Goal: Task Accomplishment & Management: Manage account settings

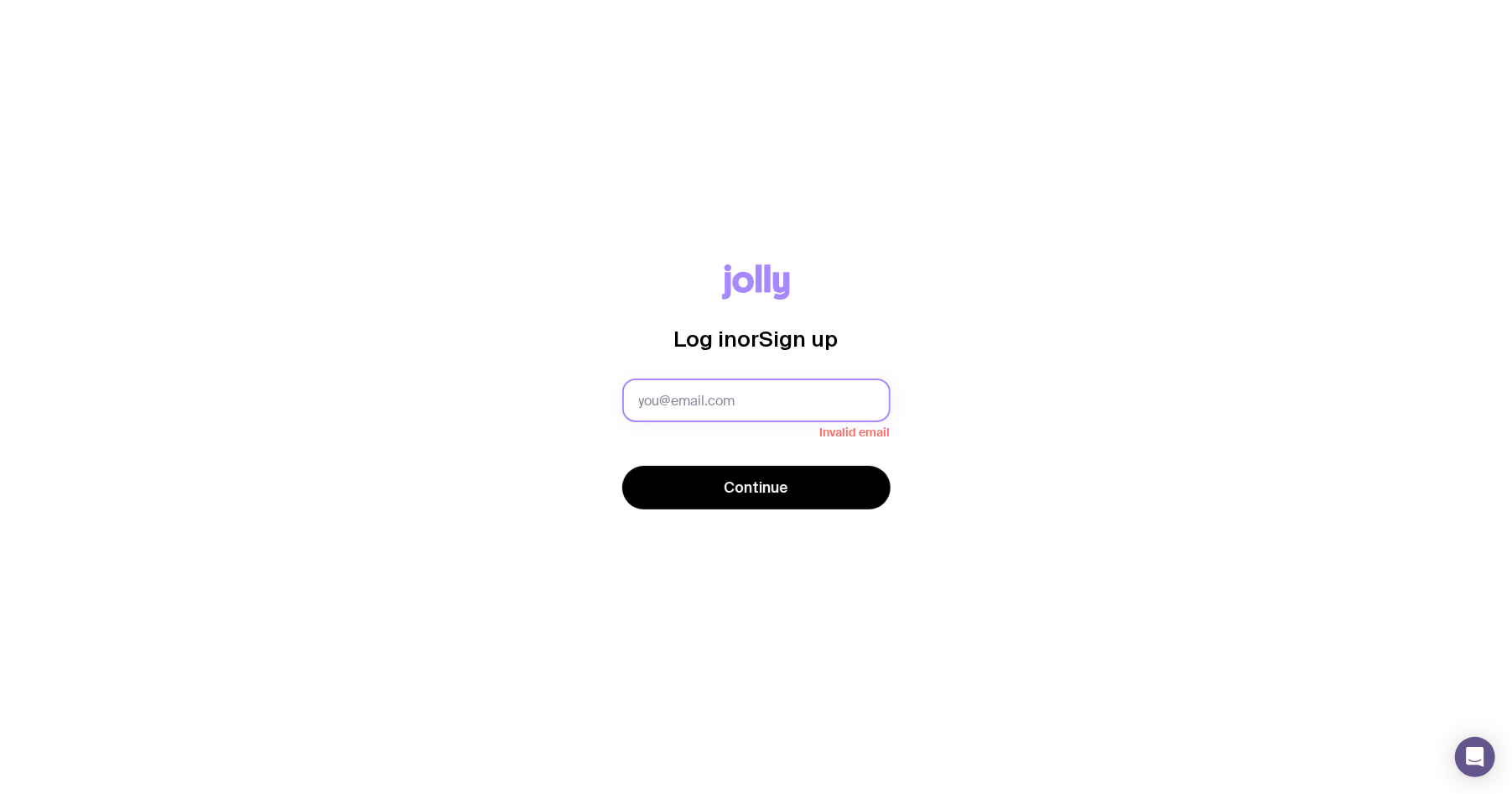
click at [663, 402] on input "text" at bounding box center [756, 400] width 269 height 44
paste input "[EMAIL_ADDRESS][DOMAIN_NAME]"
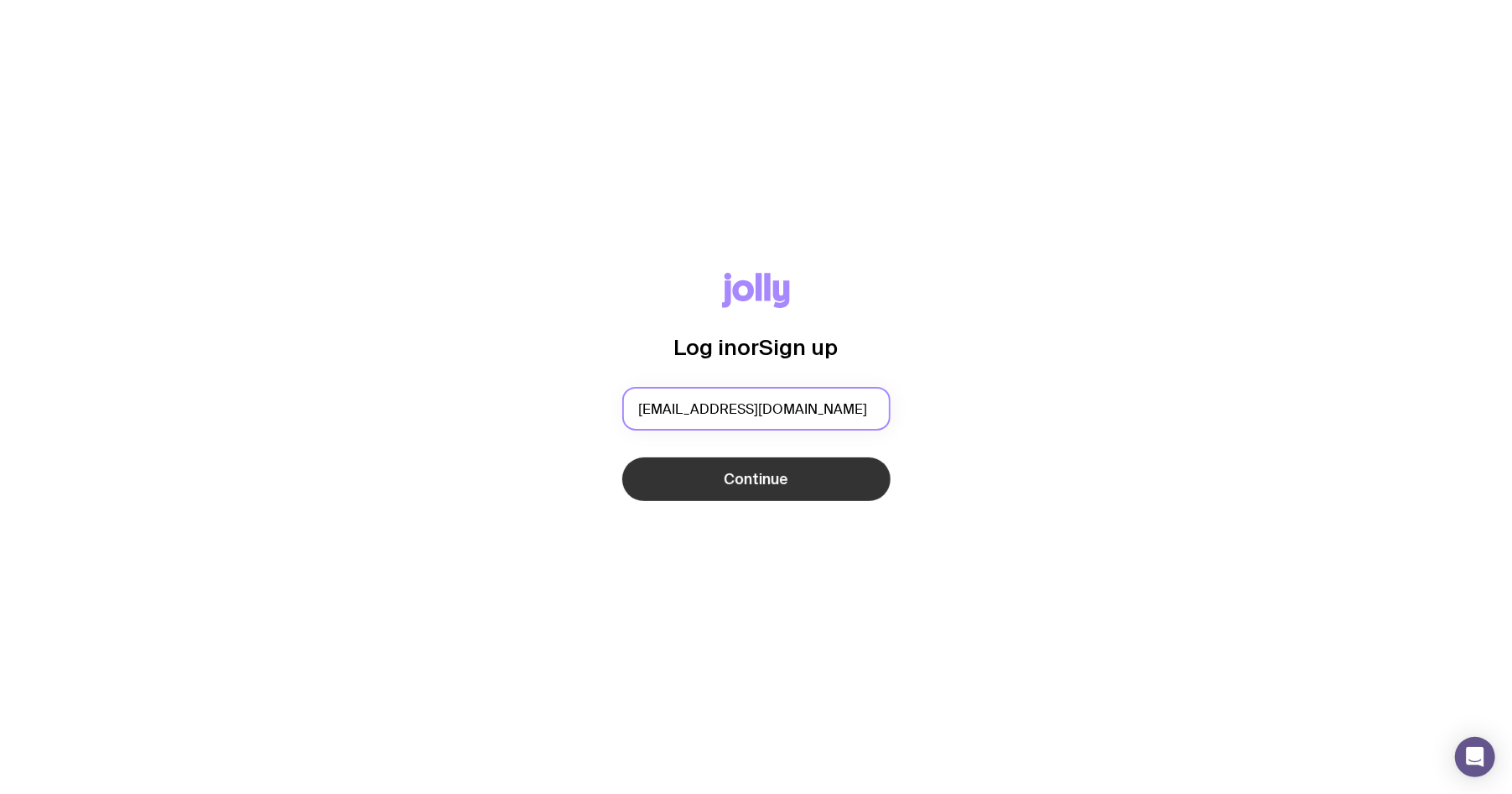
type input "[EMAIL_ADDRESS][DOMAIN_NAME]"
click at [709, 486] on button "Continue" at bounding box center [756, 479] width 269 height 44
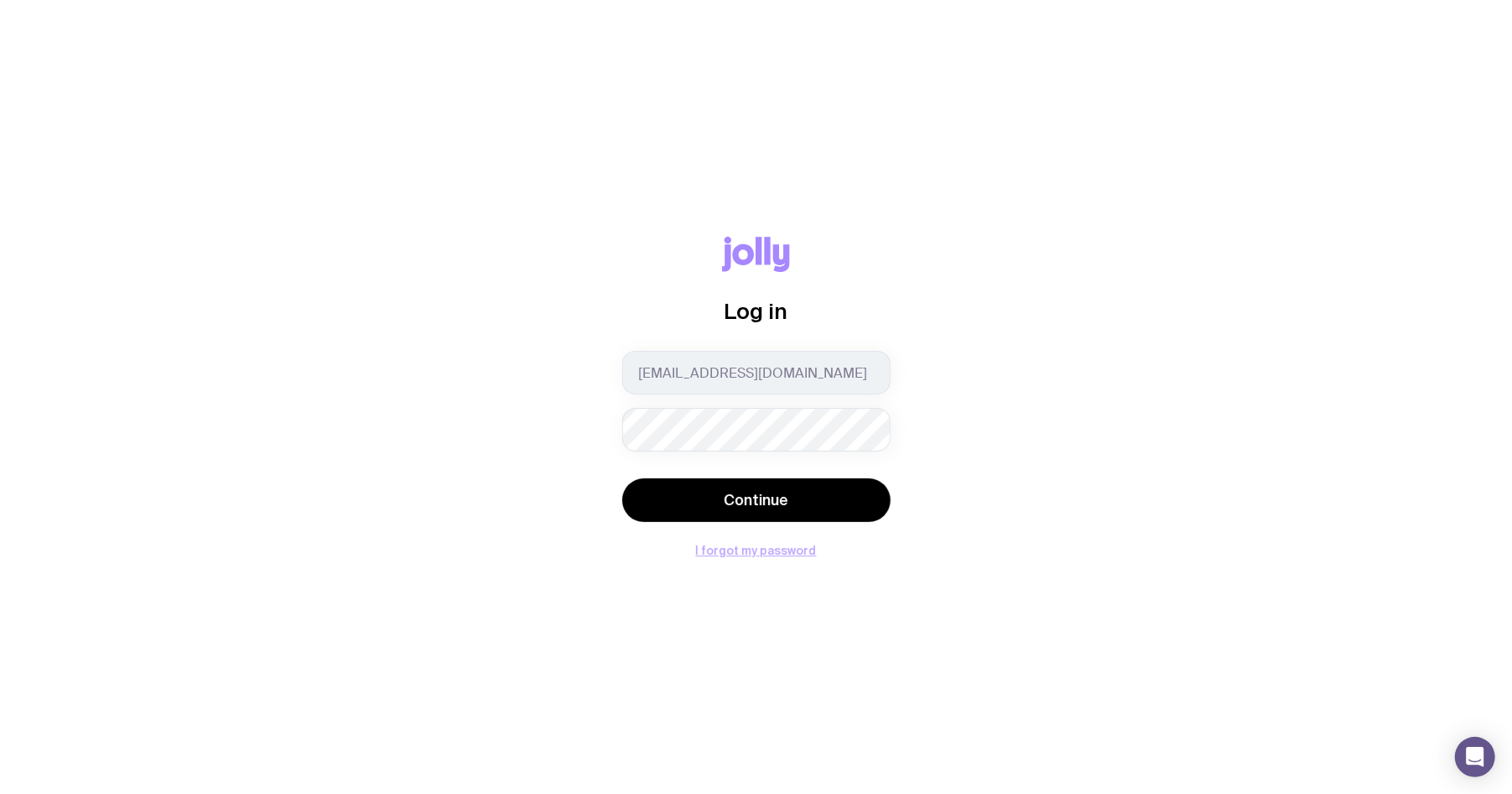
click at [763, 537] on button "I forgot my password" at bounding box center [757, 551] width 121 height 14
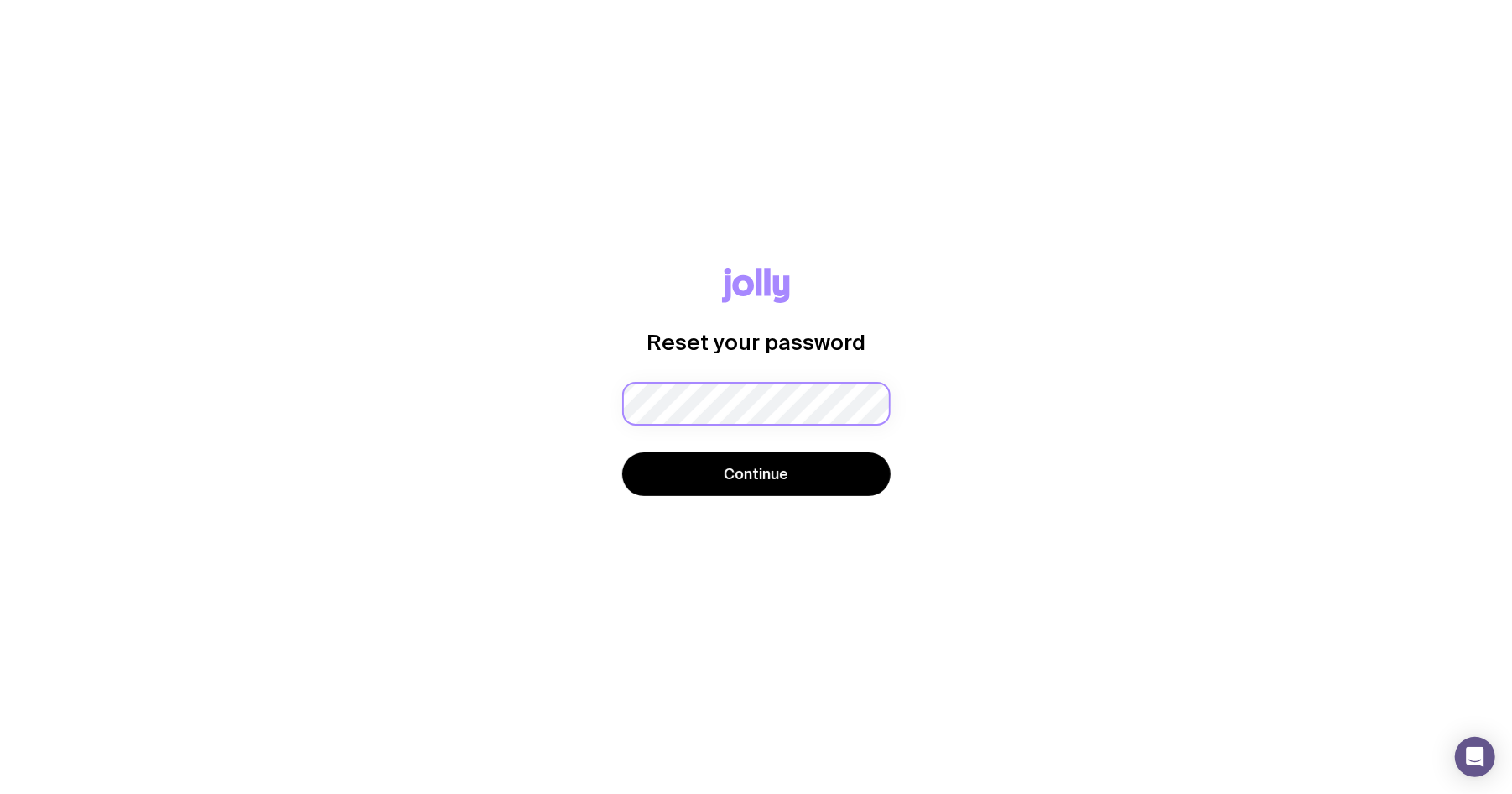
click at [716, 404] on div "Password must contain: at least 8 characters an uppercase letter a lowercase le…" at bounding box center [756, 404] width 269 height 44
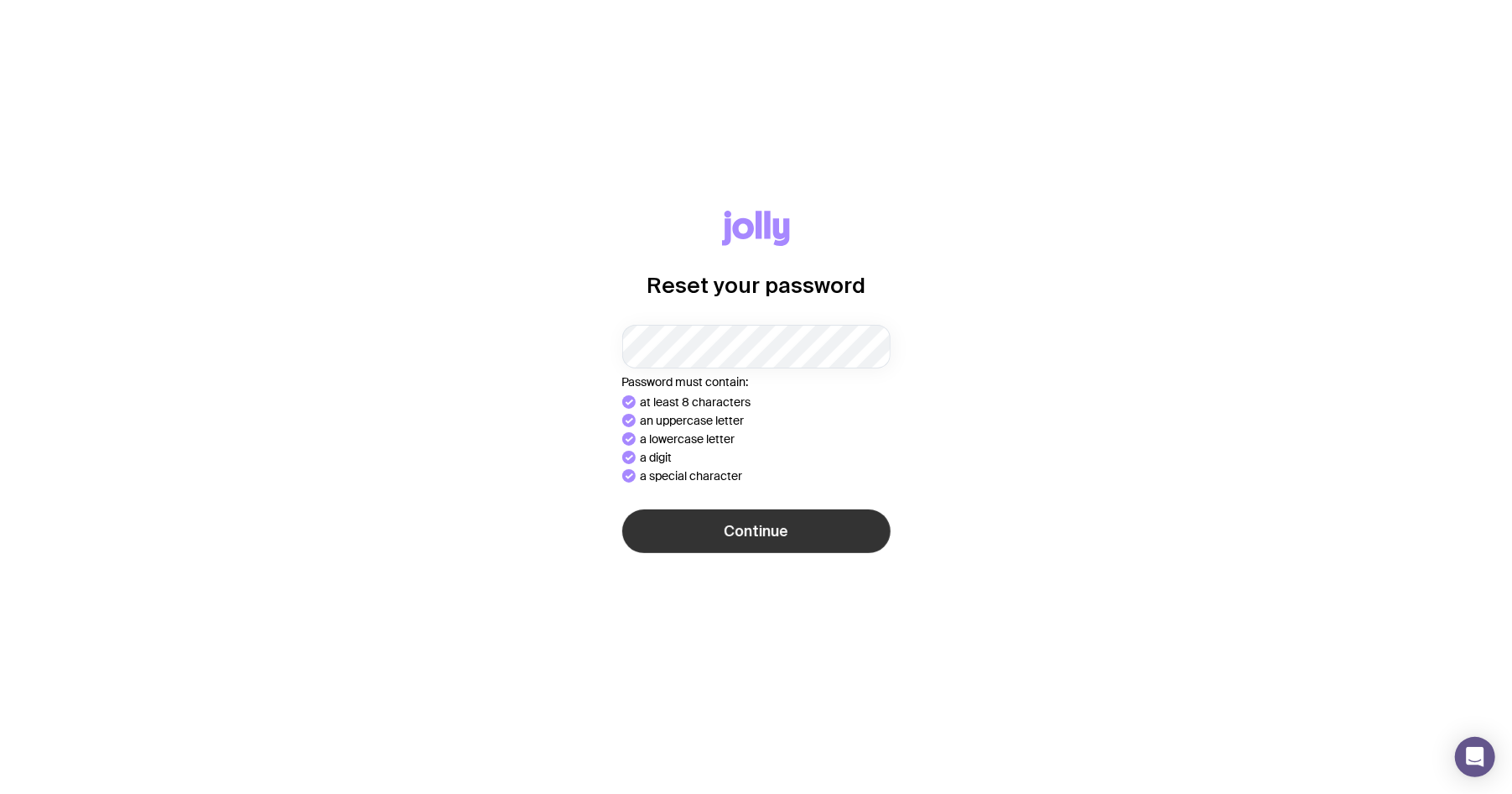
click at [779, 530] on button "Continue" at bounding box center [756, 531] width 269 height 44
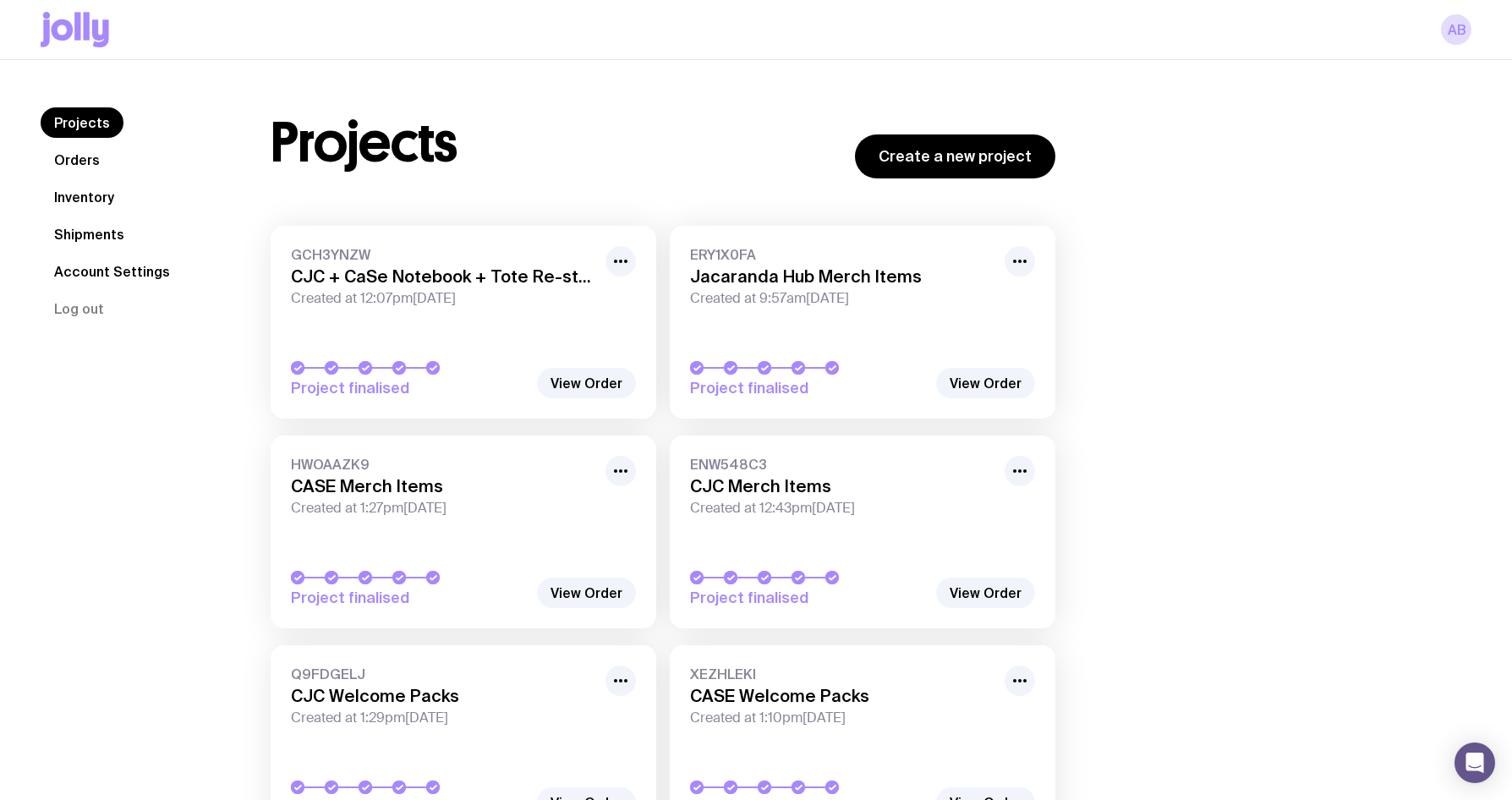
click at [87, 159] on link "Orders" at bounding box center [77, 160] width 73 height 30
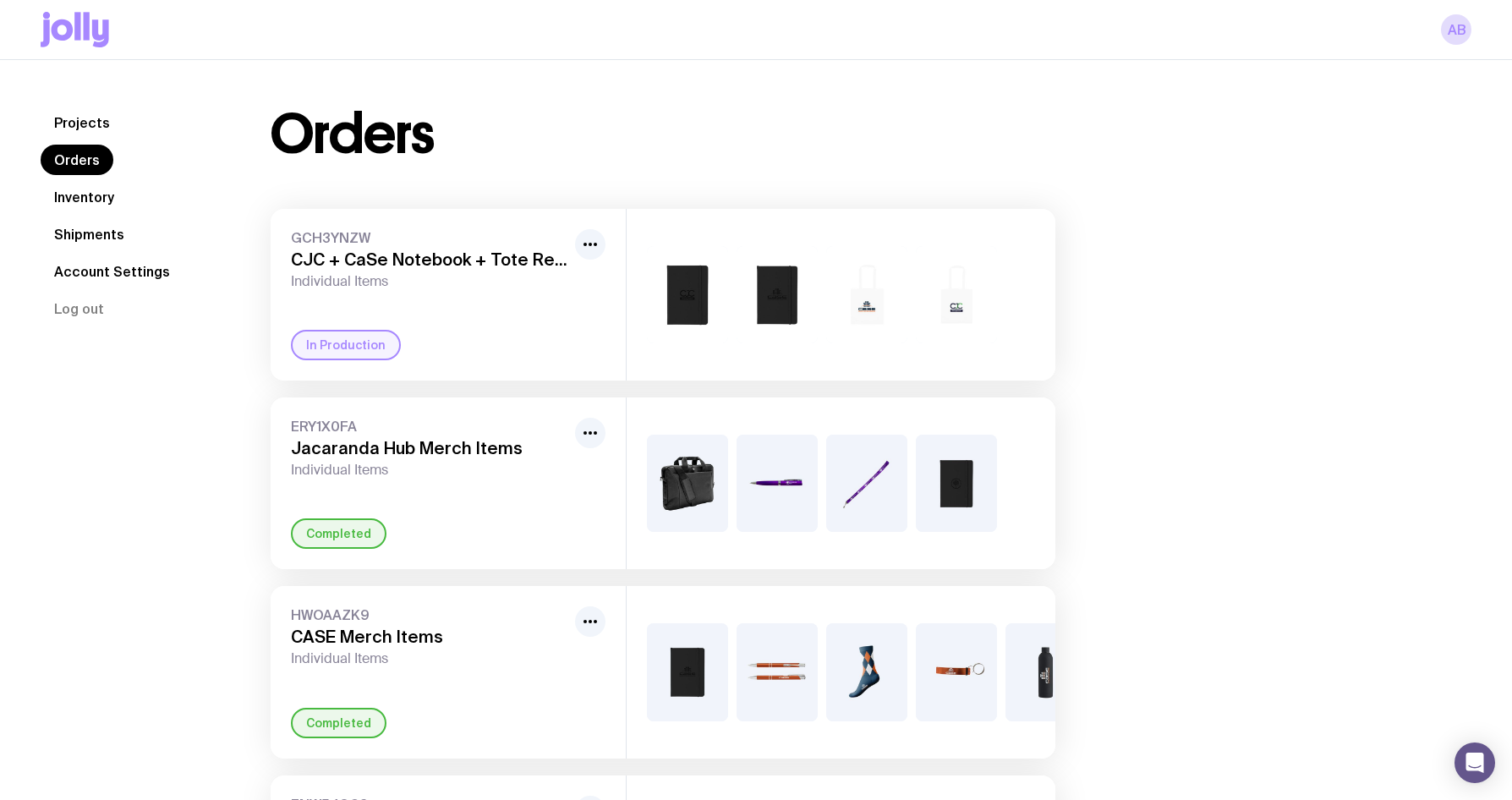
click at [91, 234] on link "Shipments" at bounding box center [89, 234] width 97 height 30
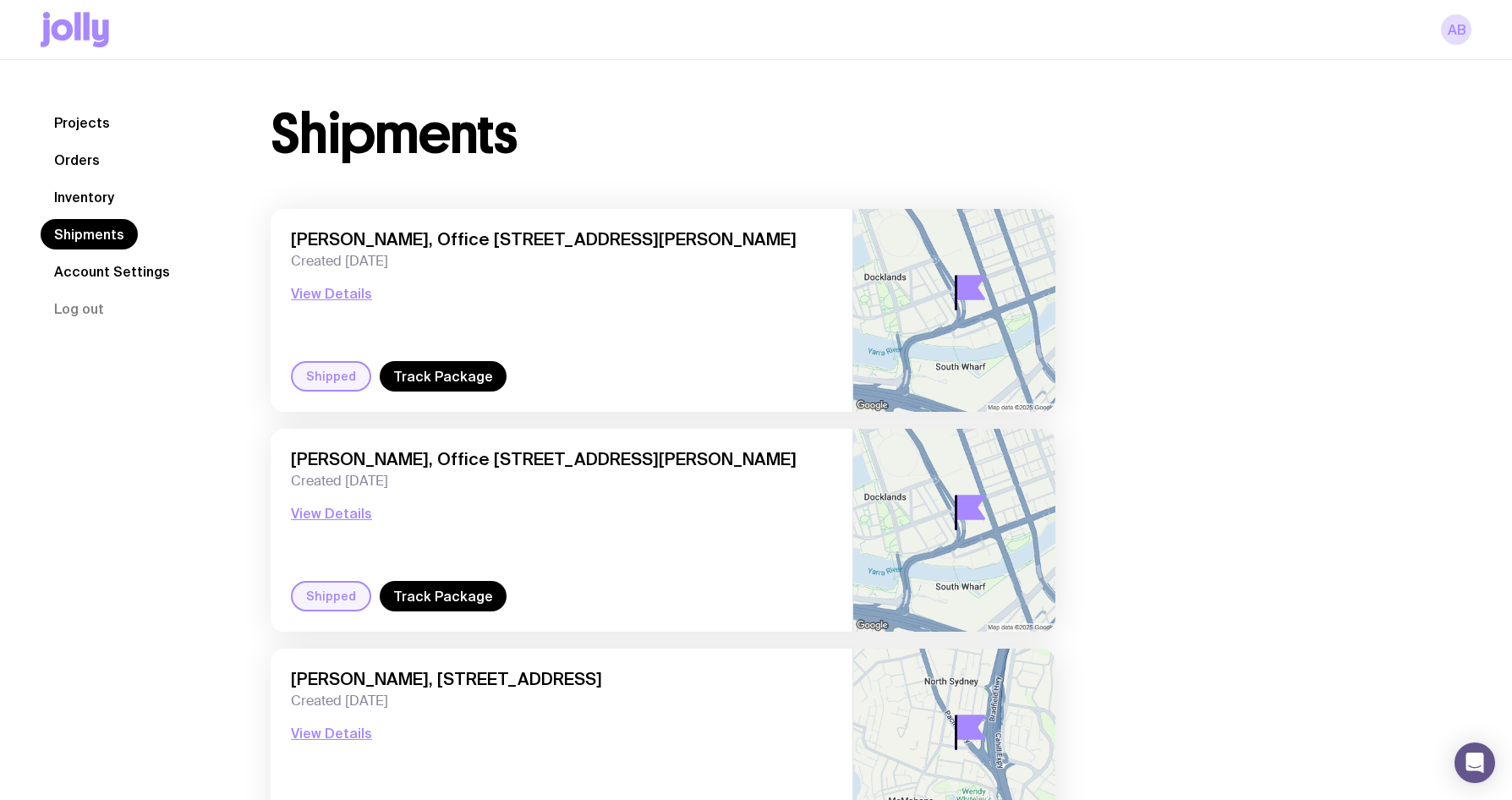
click at [74, 200] on link "Inventory" at bounding box center [84, 197] width 87 height 30
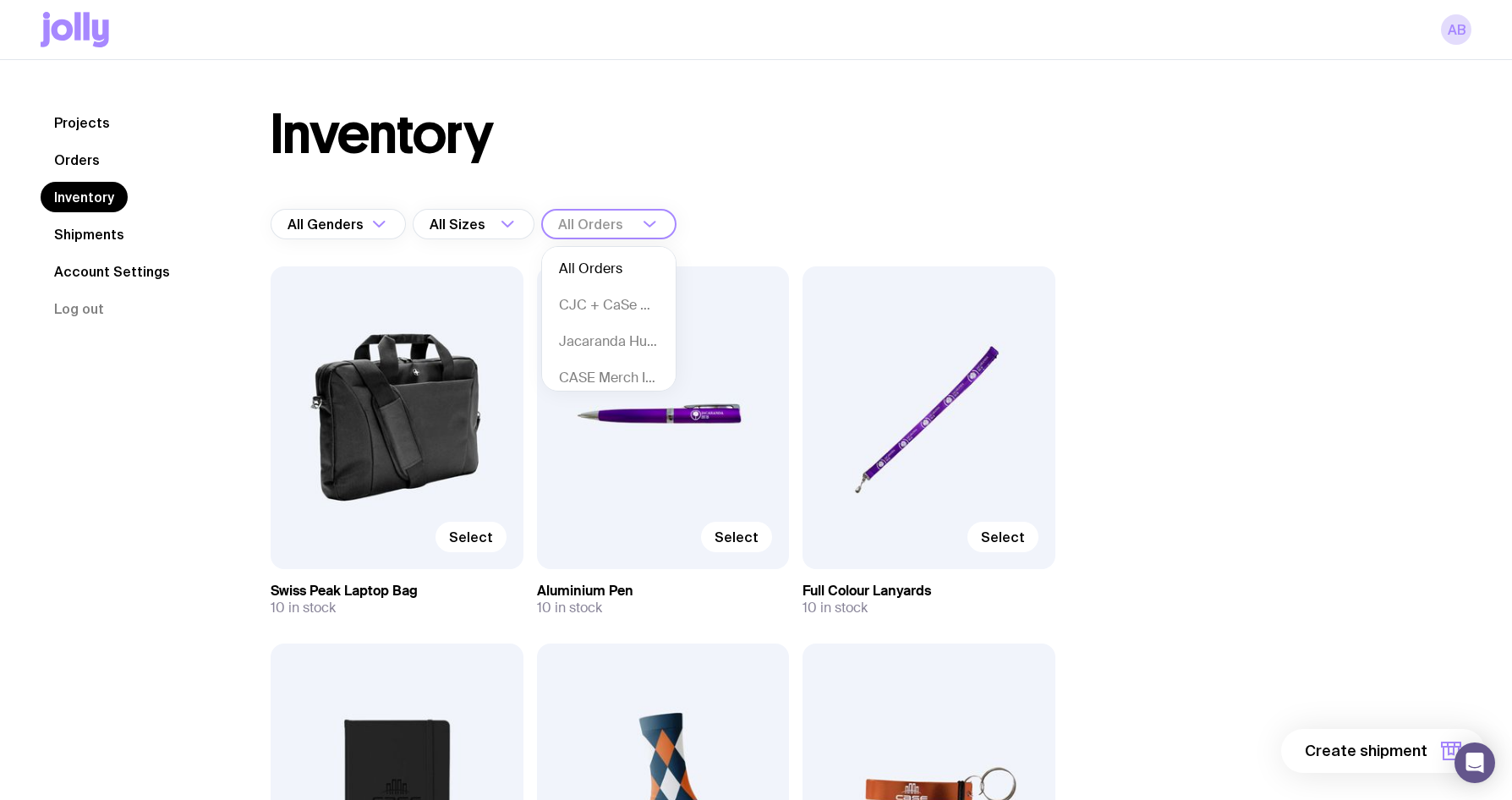
click at [612, 229] on div "All Orders" at bounding box center [590, 224] width 98 height 30
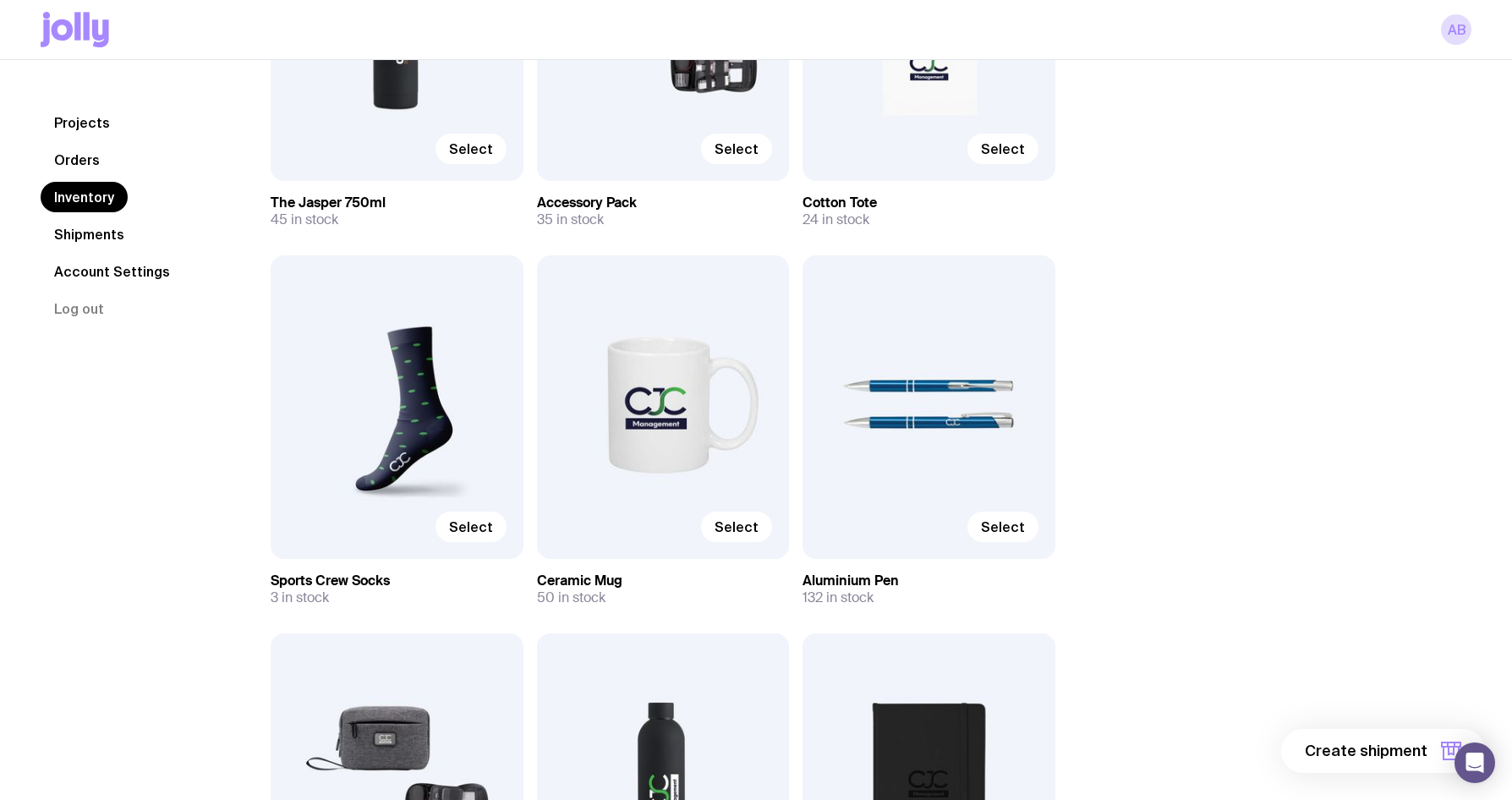
scroll to position [1142, 0]
